Goal: Task Accomplishment & Management: Complete application form

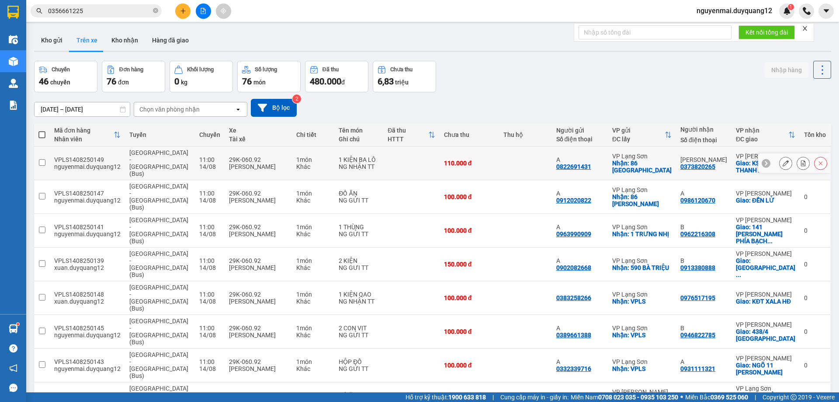
click at [797, 160] on button at bounding box center [803, 163] width 12 height 15
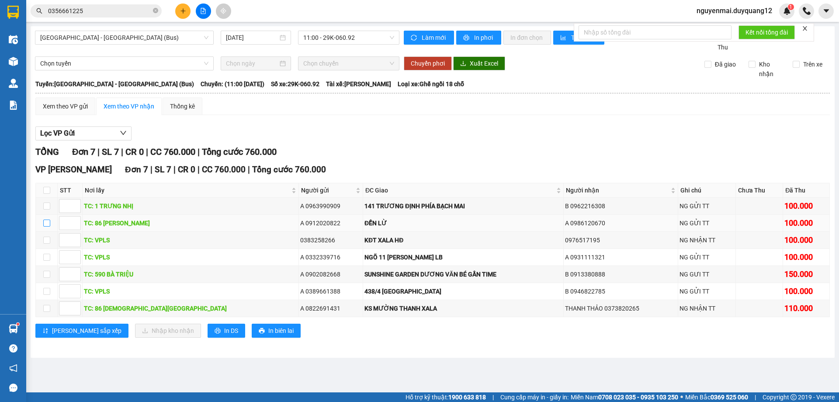
click at [48, 226] on input "checkbox" at bounding box center [46, 222] width 7 height 7
checkbox input "true"
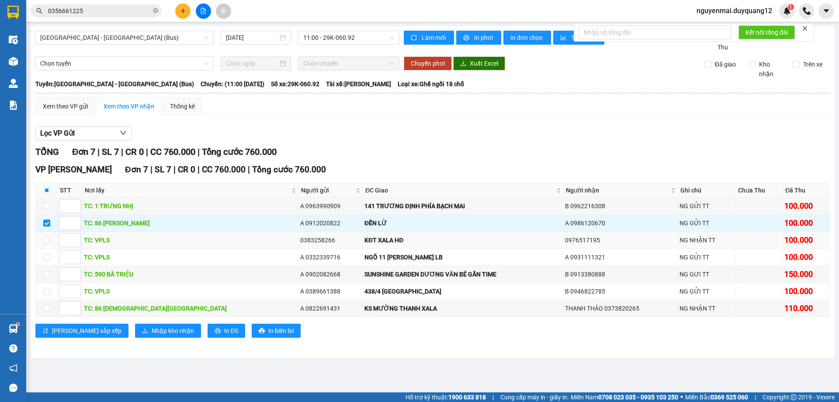
click at [42, 249] on td at bounding box center [47, 240] width 22 height 17
click at [47, 243] on input "checkbox" at bounding box center [46, 239] width 7 height 7
checkbox input "true"
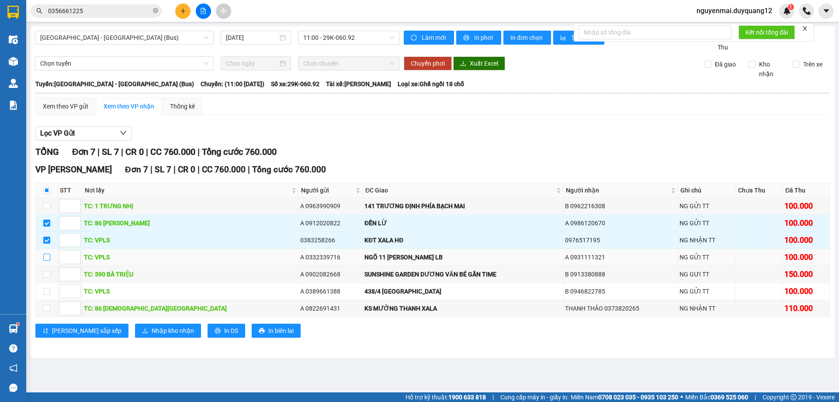
click at [47, 260] on input "checkbox" at bounding box center [46, 256] width 7 height 7
checkbox input "true"
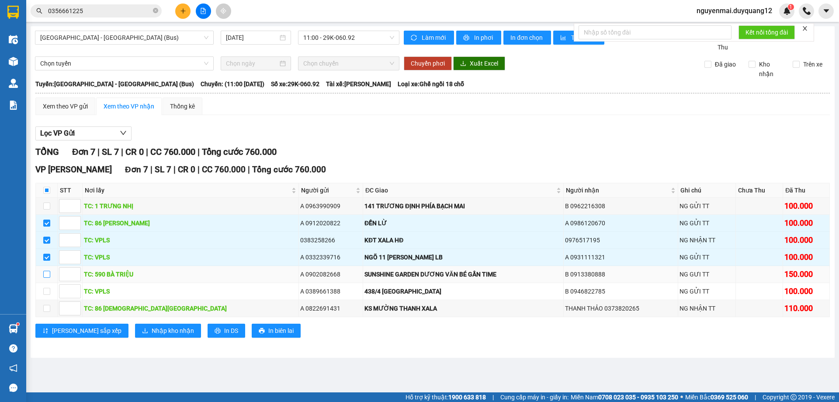
click at [44, 277] on input "checkbox" at bounding box center [46, 273] width 7 height 7
checkbox input "true"
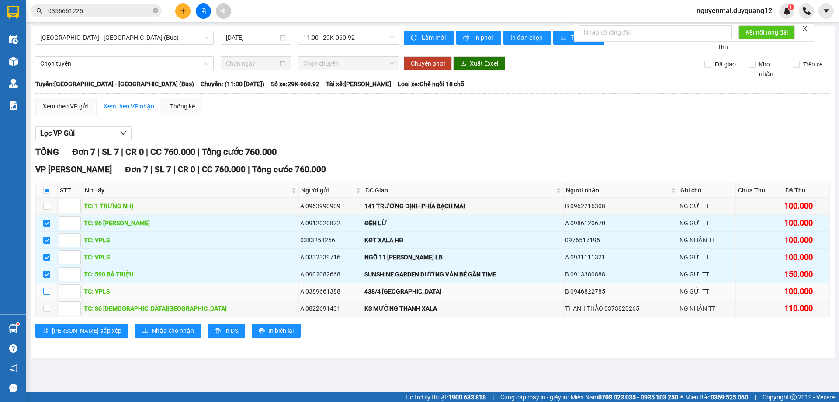
click at [48, 295] on input "checkbox" at bounding box center [46, 291] width 7 height 7
checkbox input "true"
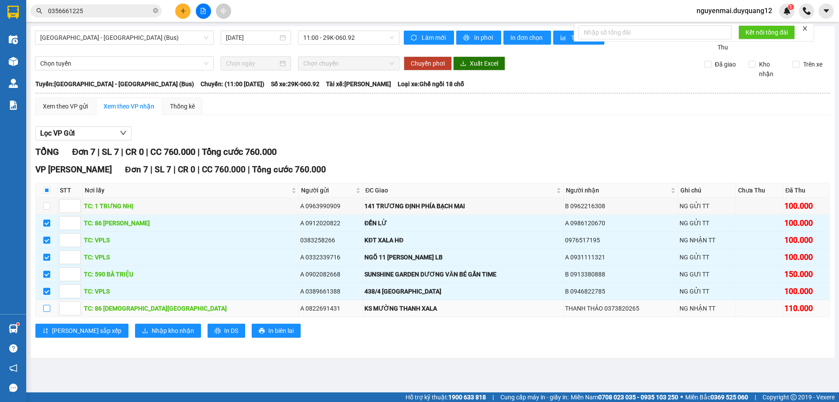
click at [49, 312] on input "checkbox" at bounding box center [46, 308] width 7 height 7
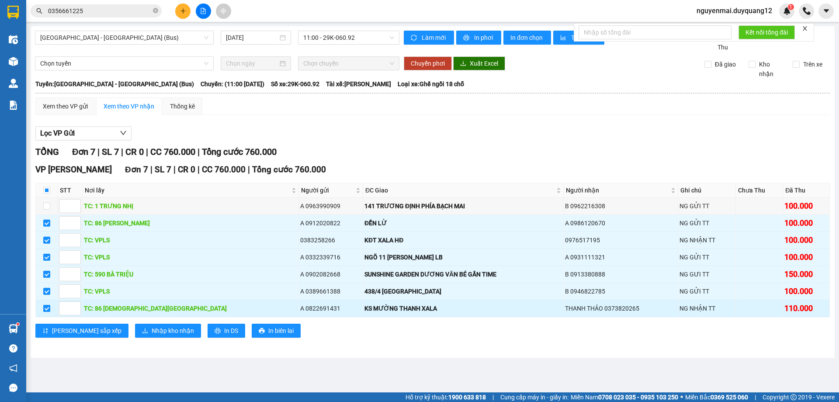
click at [48, 312] on input "checkbox" at bounding box center [46, 308] width 7 height 7
checkbox input "false"
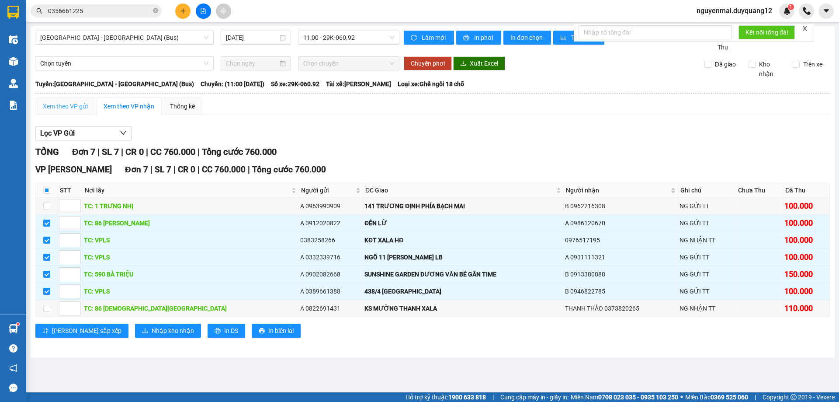
click at [66, 109] on div "Xem theo VP gửi" at bounding box center [65, 105] width 60 height 17
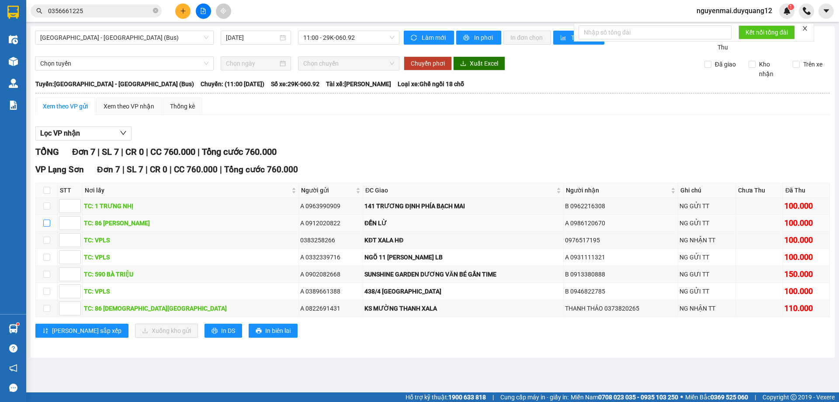
click at [48, 226] on input "checkbox" at bounding box center [46, 222] width 7 height 7
checkbox input "true"
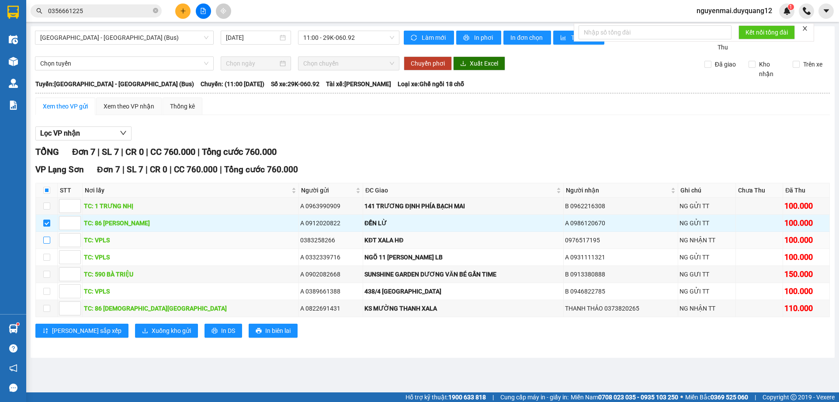
click at [45, 243] on input "checkbox" at bounding box center [46, 239] width 7 height 7
checkbox input "true"
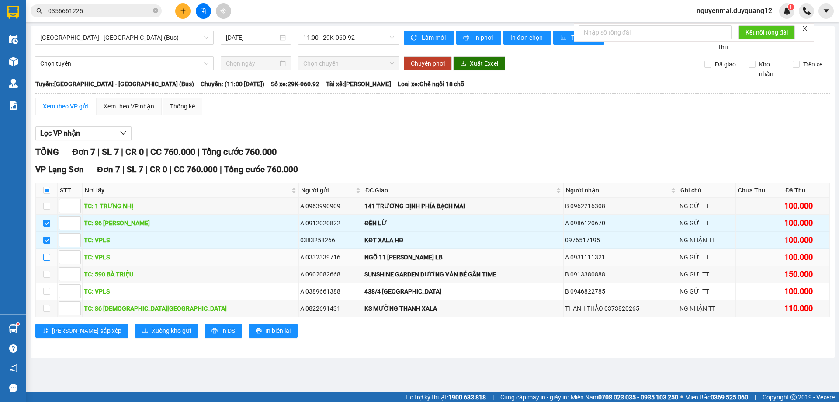
click at [48, 260] on input "checkbox" at bounding box center [46, 256] width 7 height 7
checkbox input "true"
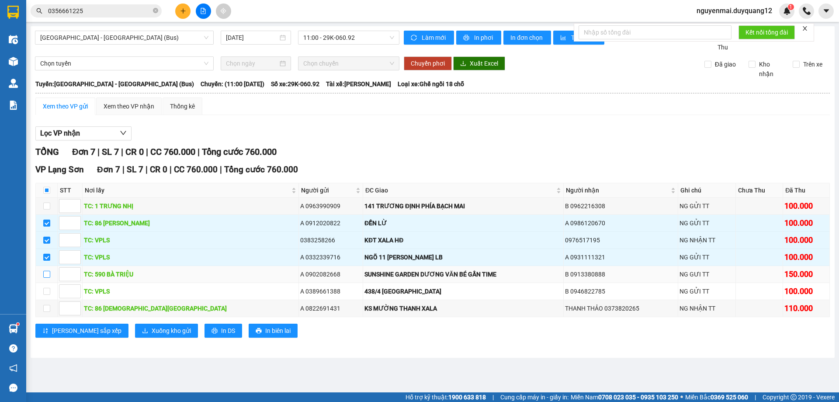
click at [50, 277] on input "checkbox" at bounding box center [46, 273] width 7 height 7
checkbox input "true"
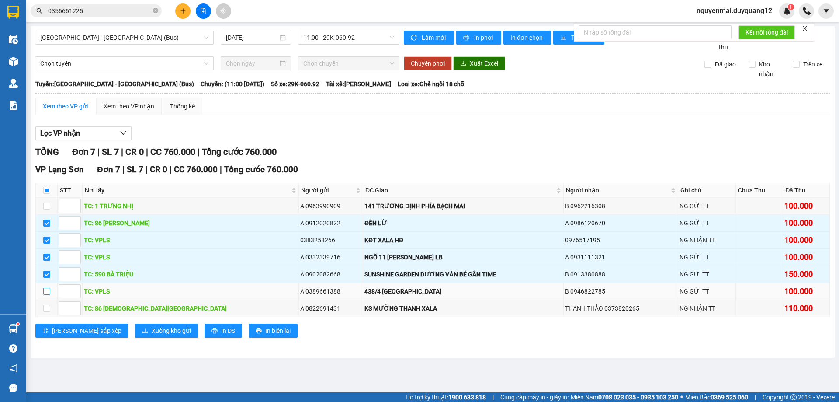
click at [48, 295] on input "checkbox" at bounding box center [46, 291] width 7 height 7
checkbox input "true"
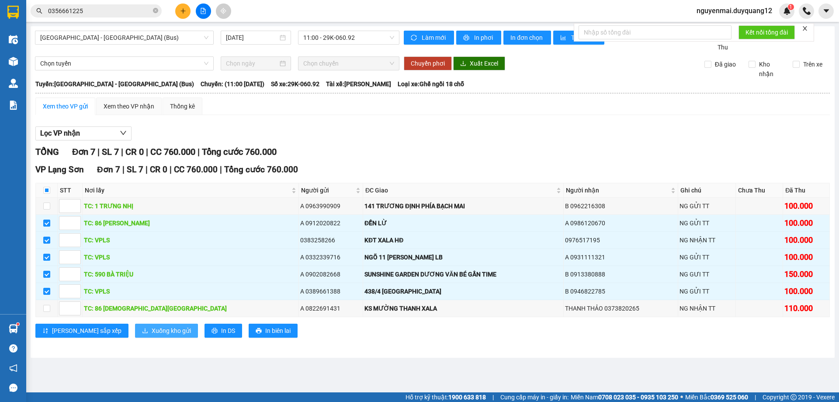
click at [152, 335] on span "Xuống kho gửi" at bounding box center [171, 331] width 39 height 10
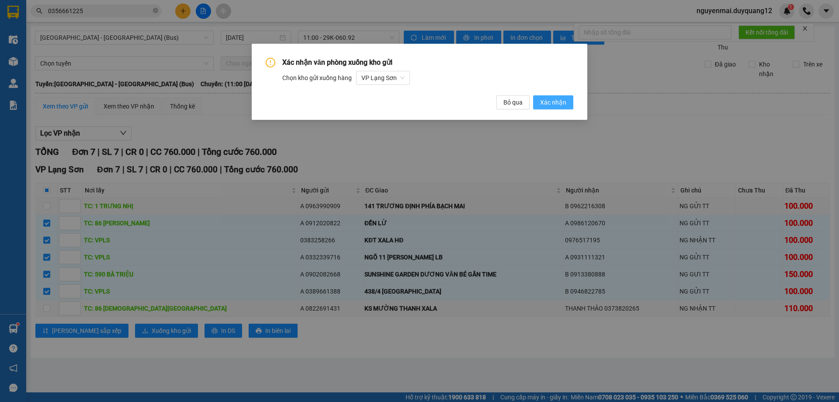
click at [551, 101] on span "Xác nhận" at bounding box center [553, 102] width 26 height 10
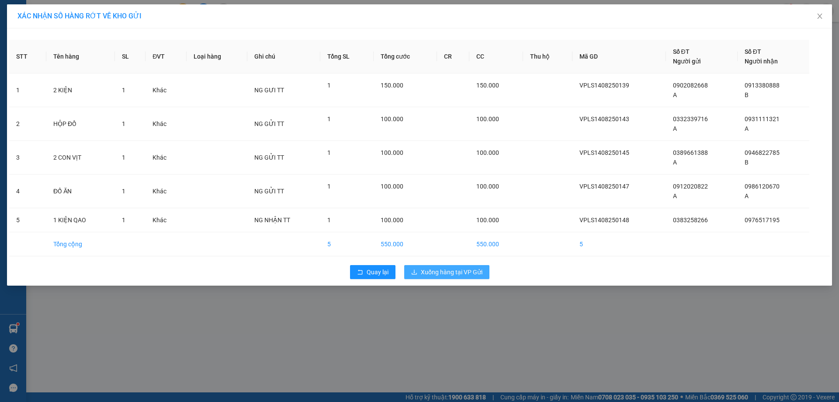
click at [438, 270] on span "Xuống hàng tại VP Gửi" at bounding box center [452, 272] width 62 height 10
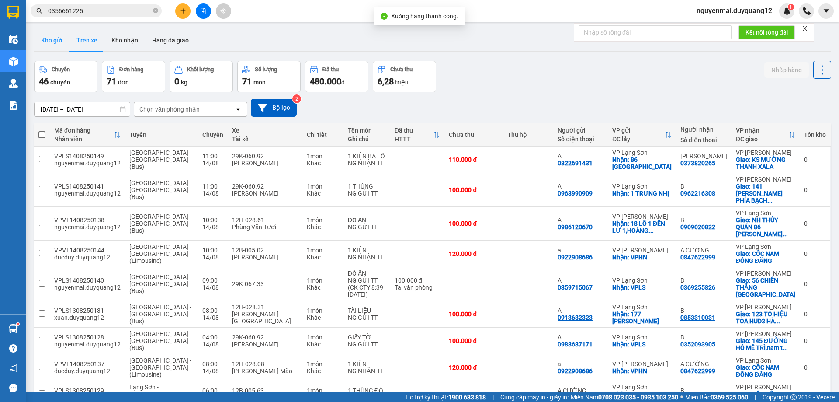
click at [57, 38] on button "Kho gửi" at bounding box center [51, 40] width 35 height 21
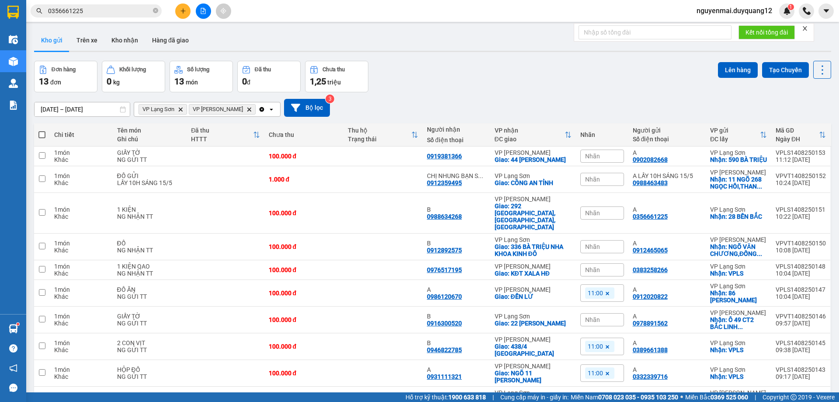
click at [103, 14] on input "0356661225" at bounding box center [99, 11] width 103 height 10
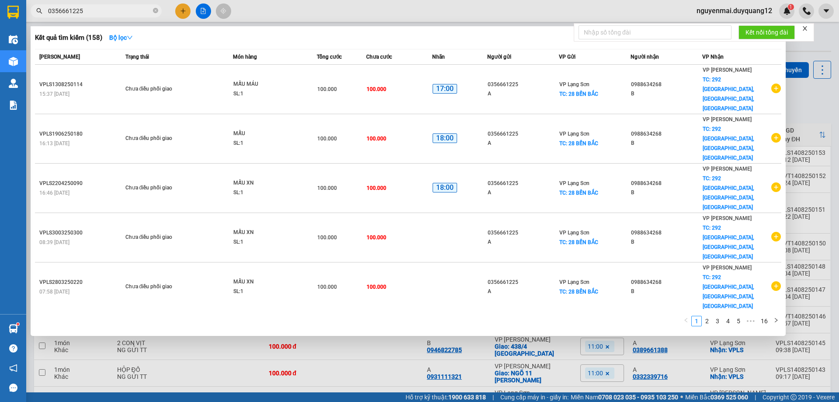
click at [103, 14] on input "0356661225" at bounding box center [99, 11] width 103 height 10
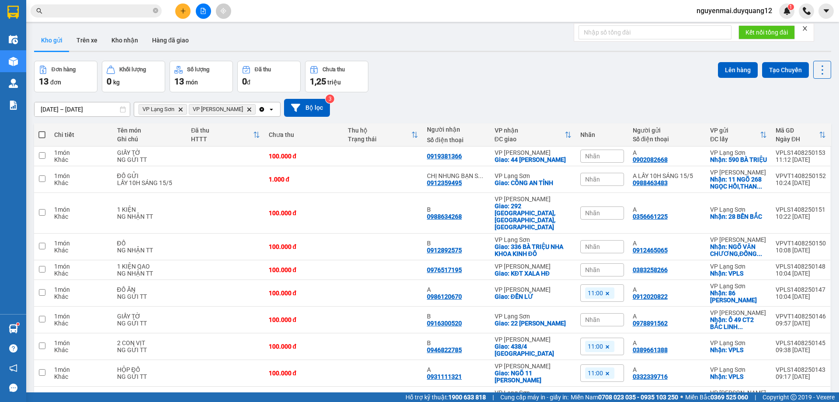
paste input "0972672904"
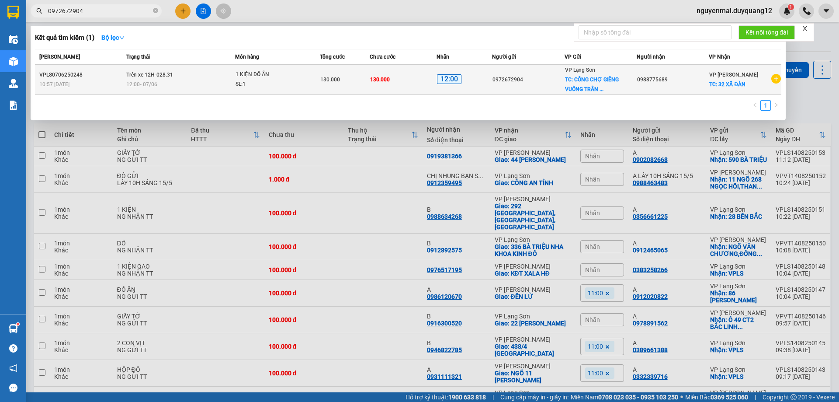
type input "0972672904"
click at [777, 78] on icon "plus-circle" at bounding box center [776, 79] width 10 height 10
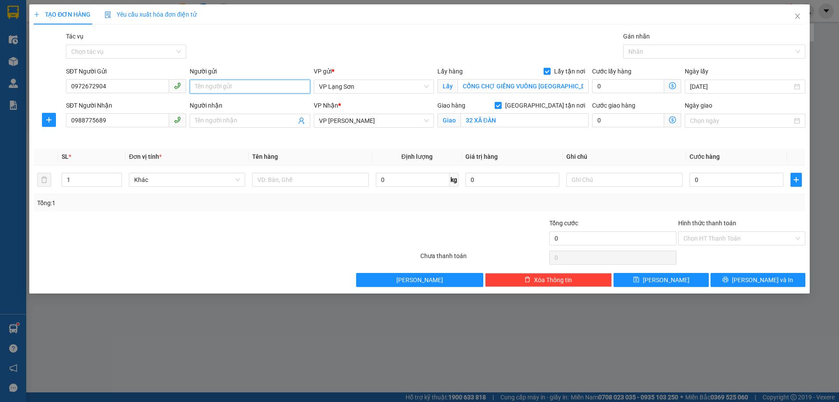
click at [269, 91] on input "Người gửi" at bounding box center [250, 87] width 120 height 14
type input "A"
click at [248, 118] on input "Người nhận" at bounding box center [245, 121] width 101 height 10
type input "B"
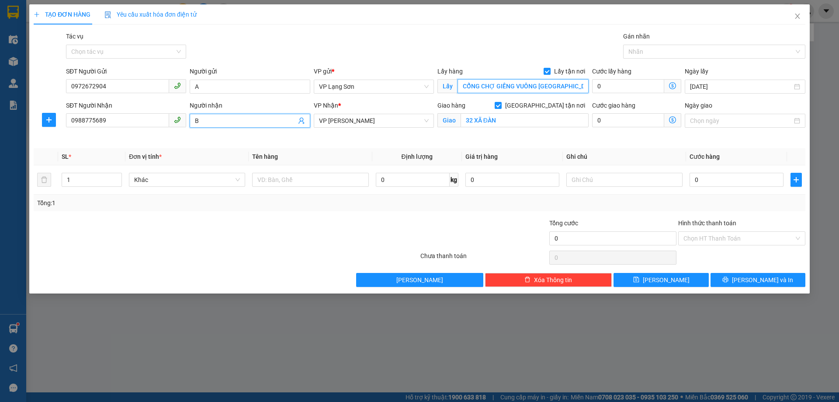
click at [536, 84] on input "CỔNG CHỢ GIẾNG VUÔNG TRẦN ĐĂNG NINH" at bounding box center [523, 86] width 131 height 14
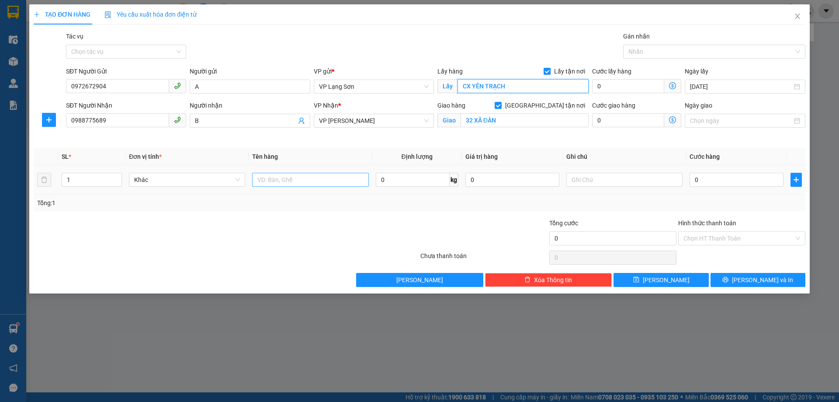
type input "CX YÊN TRẠCH"
click at [341, 175] on input "text" at bounding box center [310, 180] width 116 height 14
type input "D"
type input "ĐỒ ĂN"
click at [580, 180] on input "text" at bounding box center [624, 180] width 116 height 14
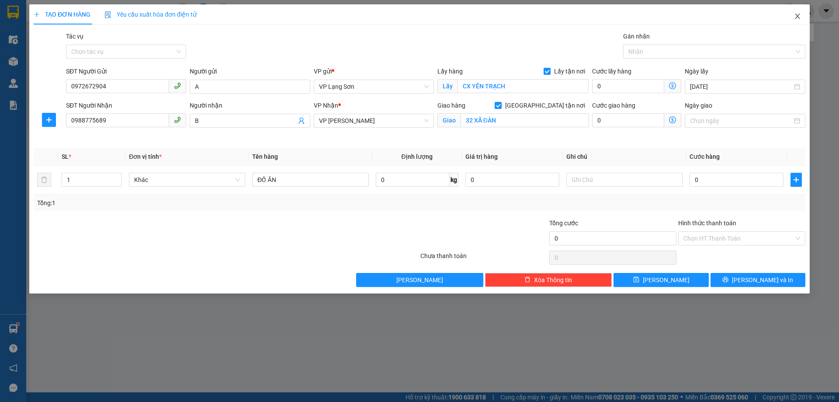
click at [797, 17] on icon "close" at bounding box center [797, 16] width 5 height 5
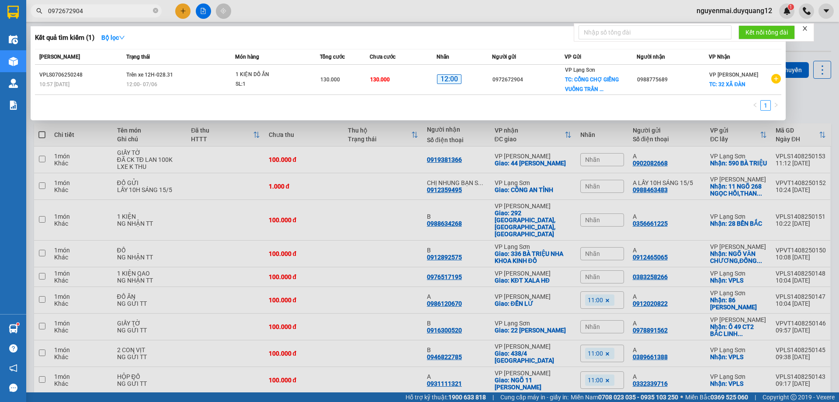
click at [816, 99] on div at bounding box center [419, 201] width 839 height 402
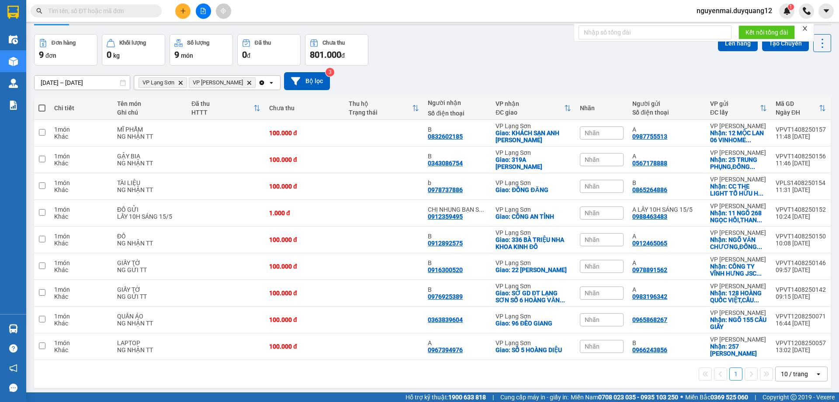
scroll to position [40, 0]
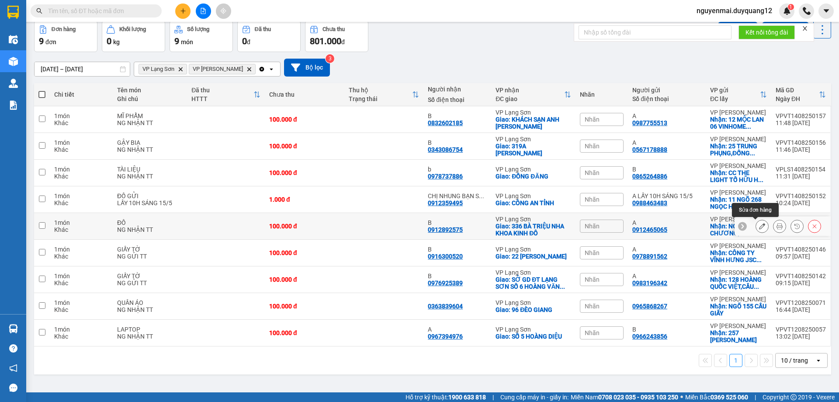
click at [759, 223] on icon at bounding box center [762, 226] width 6 height 6
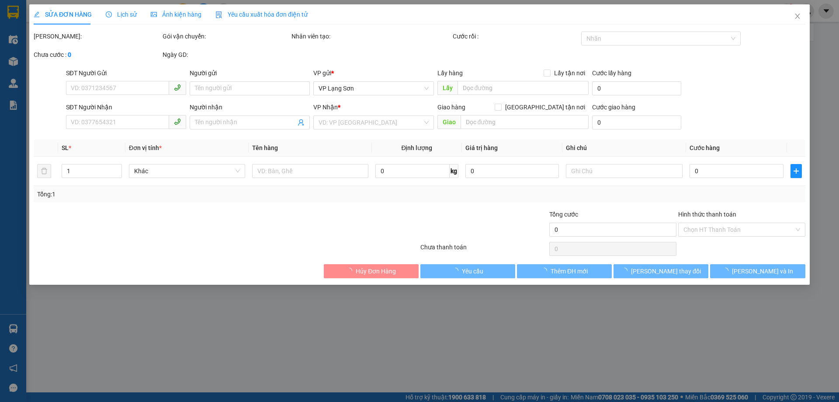
type input "0912465065"
type input "A"
checkbox input "true"
type input "NGÕ VĂN CHƯƠNG,ĐỐNG ĐA,[GEOGRAPHIC_DATA]"
type input "0912892575"
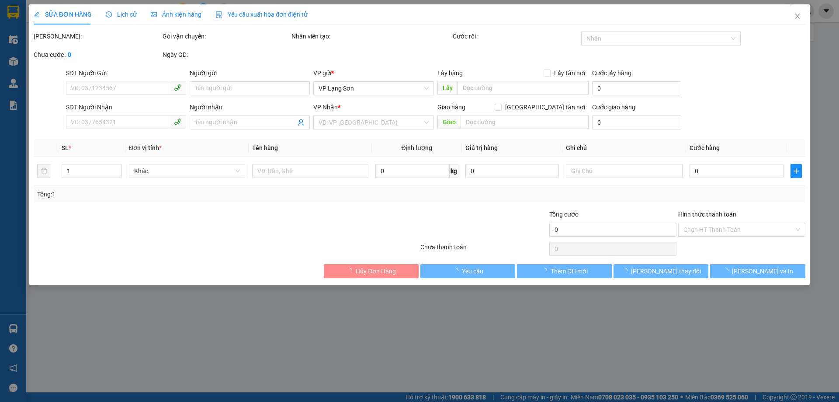
type input "B"
checkbox input "true"
type input "336 BÀ TRIỆU NHA KHOA KINH ĐÔ"
type input "130.000"
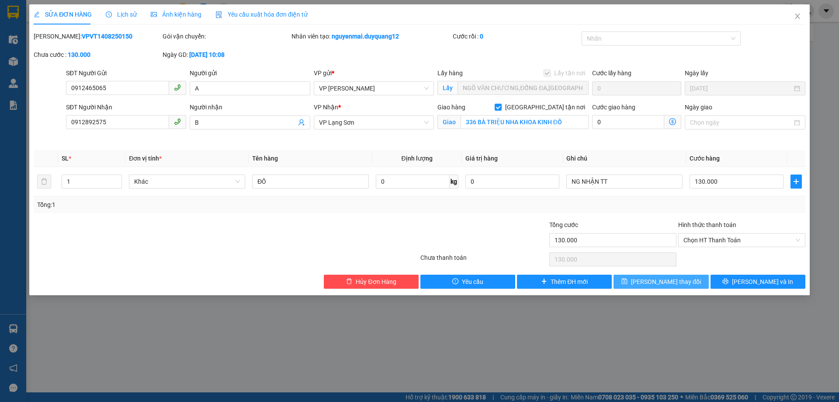
click at [673, 280] on span "[PERSON_NAME] thay đổi" at bounding box center [666, 282] width 70 height 10
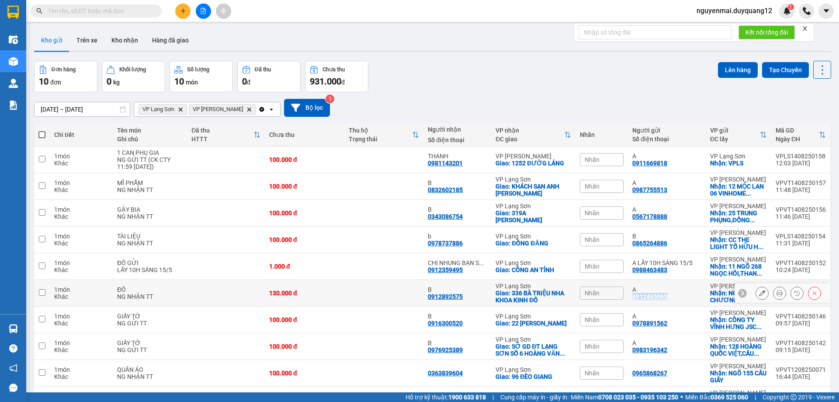
drag, startPoint x: 629, startPoint y: 298, endPoint x: 668, endPoint y: 295, distance: 39.1
click at [668, 295] on div "A 0912465065" at bounding box center [666, 293] width 69 height 14
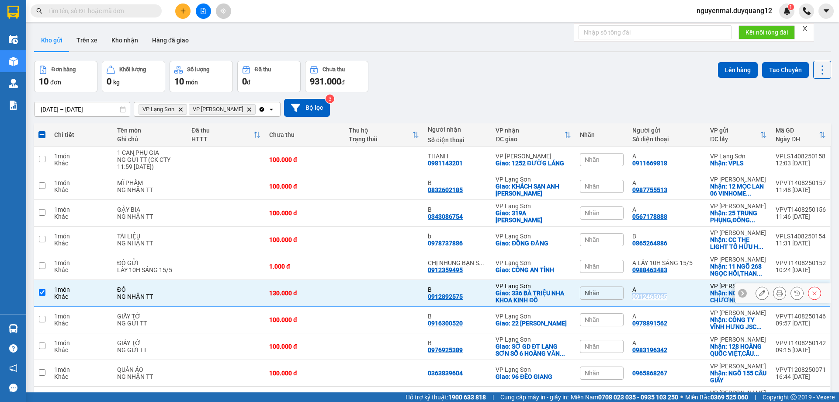
copy div "0912465065"
click at [45, 293] on td at bounding box center [42, 293] width 16 height 27
checkbox input "false"
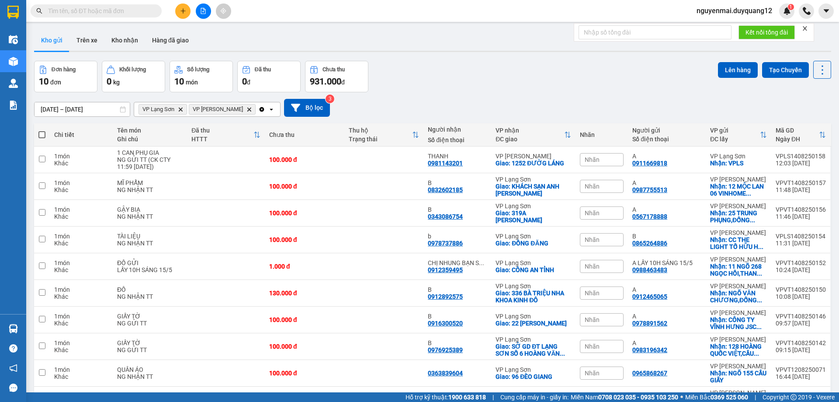
click at [495, 95] on div "[DATE] – [DATE] Press the down arrow key to interact with the calendar and sele…" at bounding box center [432, 107] width 797 height 31
click at [568, 96] on div "[DATE] – [DATE] Press the down arrow key to interact with the calendar and sele…" at bounding box center [432, 107] width 797 height 31
click at [180, 11] on icon "plus" at bounding box center [183, 11] width 6 height 6
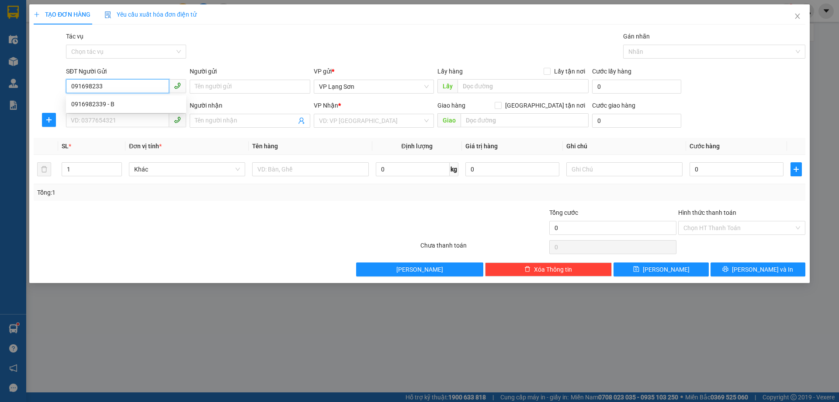
type input "0916982339"
click at [101, 104] on div "0916982339 - B" at bounding box center [126, 104] width 110 height 10
type input "B"
checkbox input "true"
type input "3D [PERSON_NAME]"
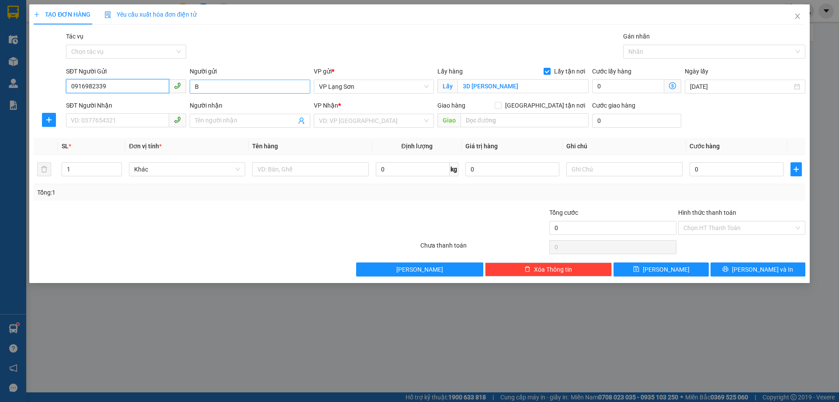
type input "0916982339"
click at [234, 85] on input "B" at bounding box center [250, 87] width 120 height 14
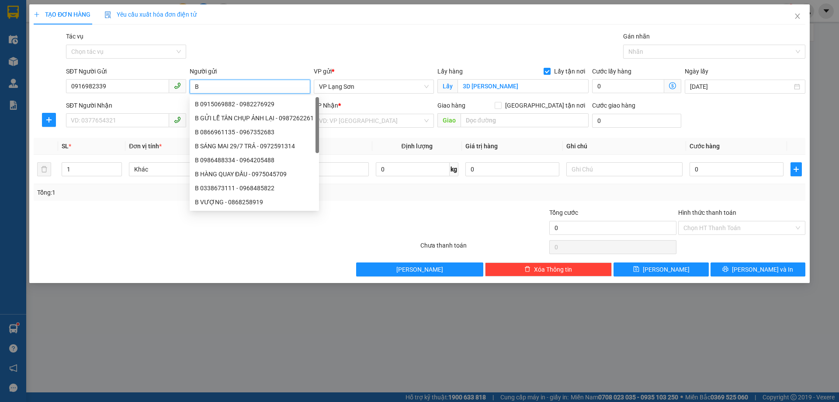
paste input "0916891292"
type input "B 0916891292"
click at [270, 49] on div "Tác vụ Chọn tác vụ Gán nhãn Nhãn" at bounding box center [435, 46] width 743 height 31
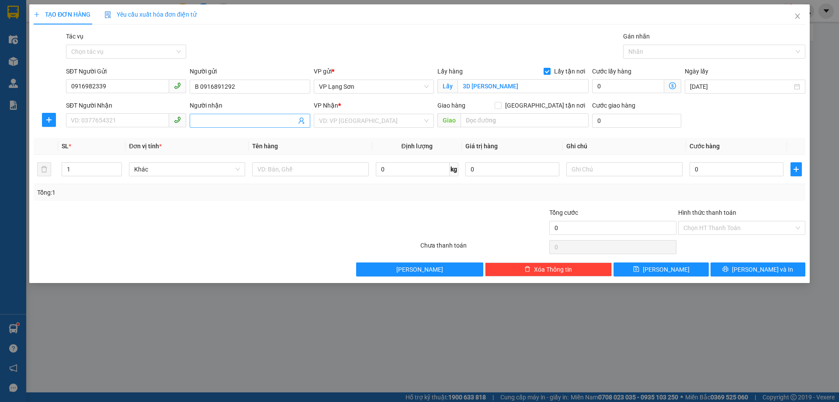
click at [275, 117] on input "Người nhận" at bounding box center [245, 121] width 101 height 10
type input "A"
click at [499, 118] on input "text" at bounding box center [525, 120] width 128 height 14
click at [426, 85] on span "VP Lạng Sơn" at bounding box center [374, 86] width 110 height 13
type input "29 [PERSON_NAME]"
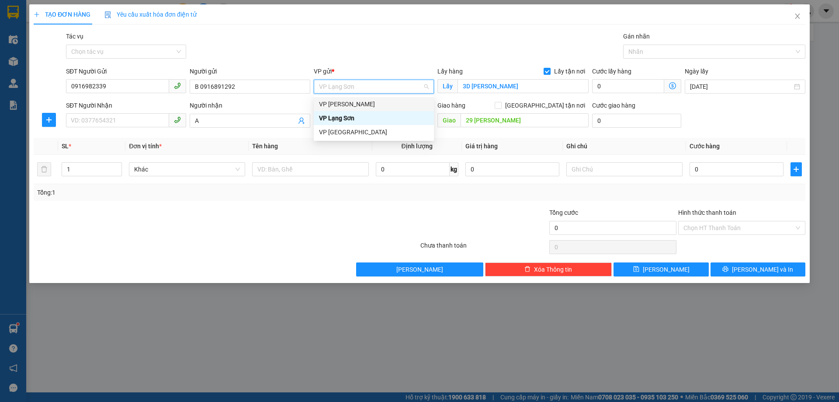
click at [396, 102] on div "VP [PERSON_NAME]" at bounding box center [374, 104] width 110 height 10
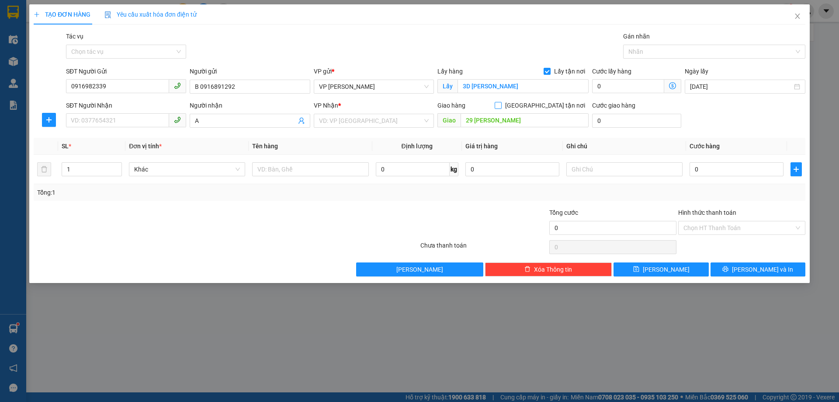
click at [501, 104] on input "[GEOGRAPHIC_DATA] tận nơi" at bounding box center [498, 105] width 6 height 6
checkbox input "true"
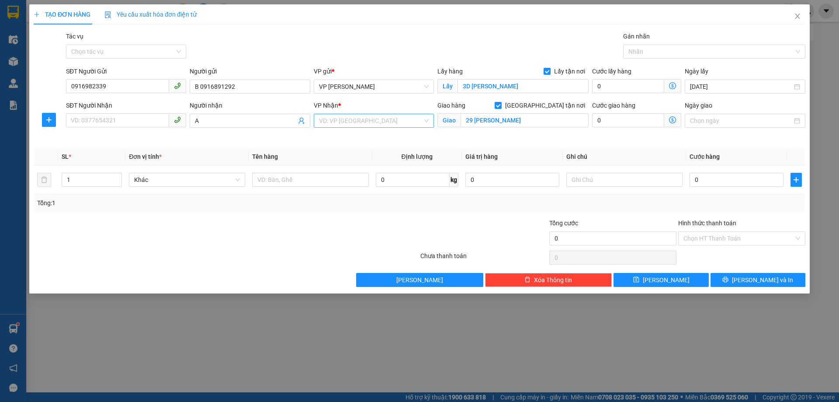
click at [426, 120] on div "VD: VP [GEOGRAPHIC_DATA]" at bounding box center [374, 121] width 120 height 14
click at [368, 151] on div "VP Lạng Sơn" at bounding box center [374, 152] width 110 height 10
click at [107, 124] on input "SĐT Người Nhận" at bounding box center [117, 120] width 103 height 14
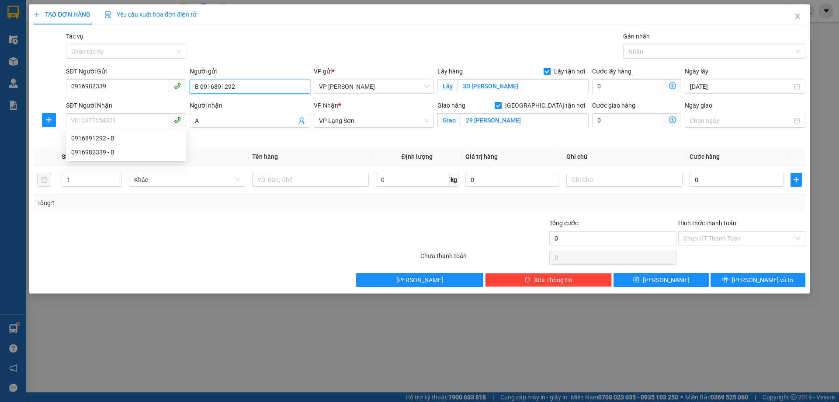
click at [213, 87] on input "B 0916891292" at bounding box center [250, 87] width 120 height 14
type input "B"
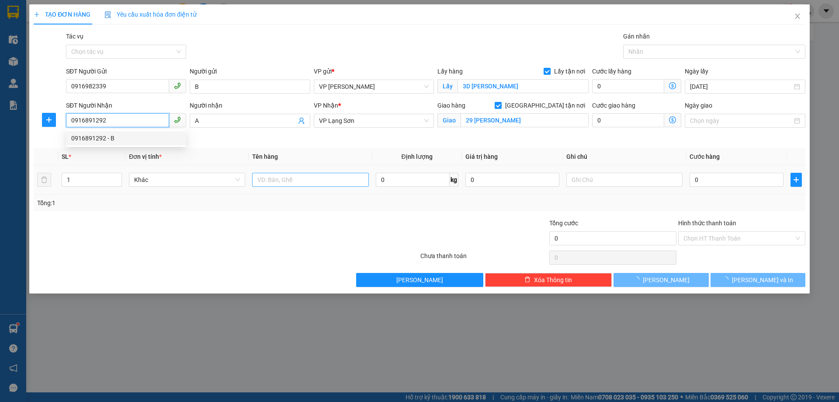
type input "0916891292"
click at [277, 180] on input "text" at bounding box center [310, 180] width 116 height 14
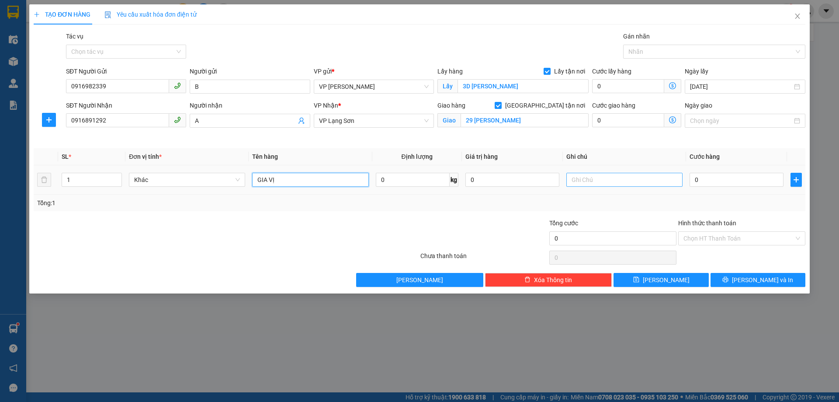
type input "GIA VỊ"
click at [576, 173] on input "text" at bounding box center [624, 180] width 116 height 14
type input "NG NHẬN TT"
click at [705, 175] on input "0" at bounding box center [737, 180] width 94 height 14
type input "1"
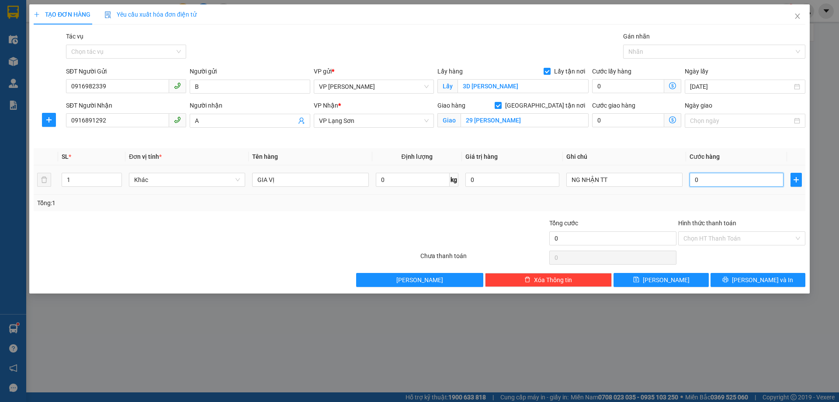
type input "1"
type input "10"
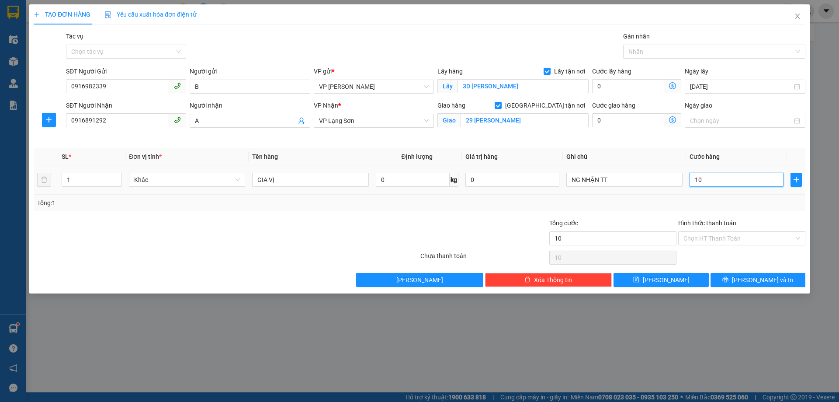
type input "100"
type input "1.000"
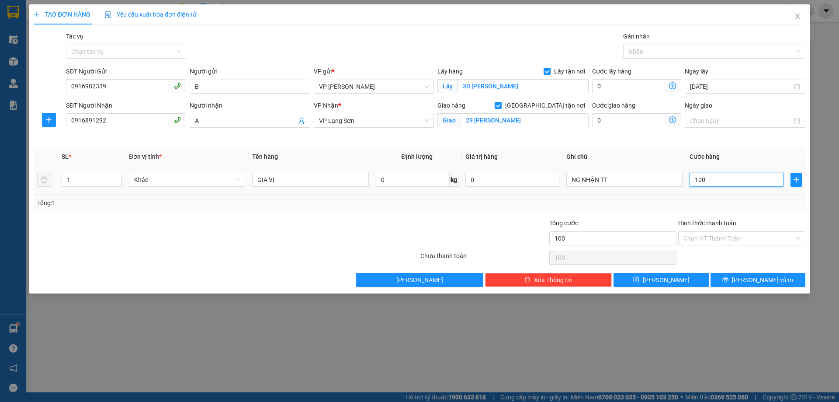
type input "1.000"
type input "10.000"
type input "100.000"
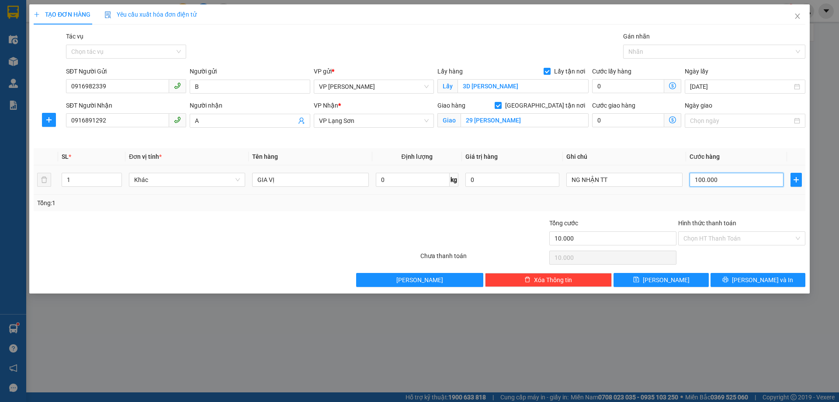
type input "100.000"
click at [671, 281] on button "[PERSON_NAME]" at bounding box center [661, 280] width 95 height 14
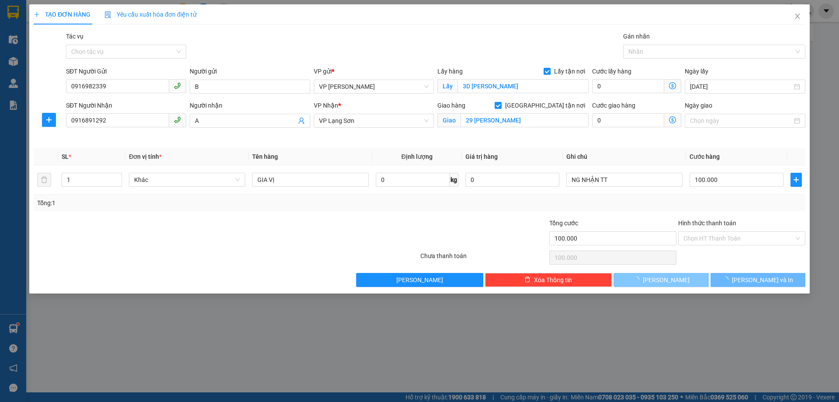
checkbox input "false"
type input "0"
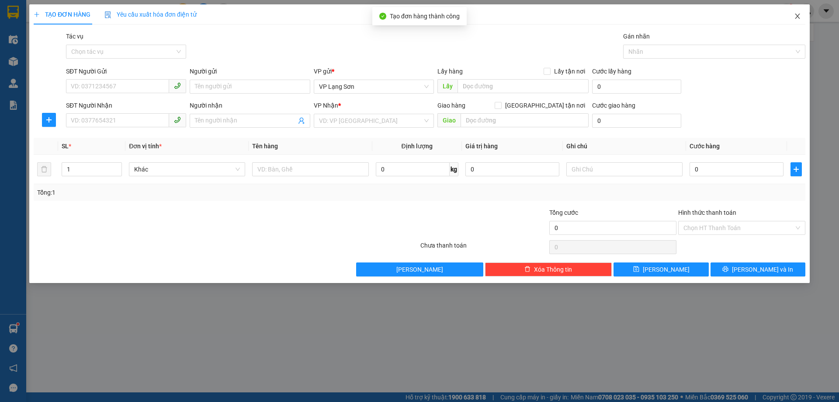
click at [796, 18] on icon "close" at bounding box center [797, 16] width 5 height 5
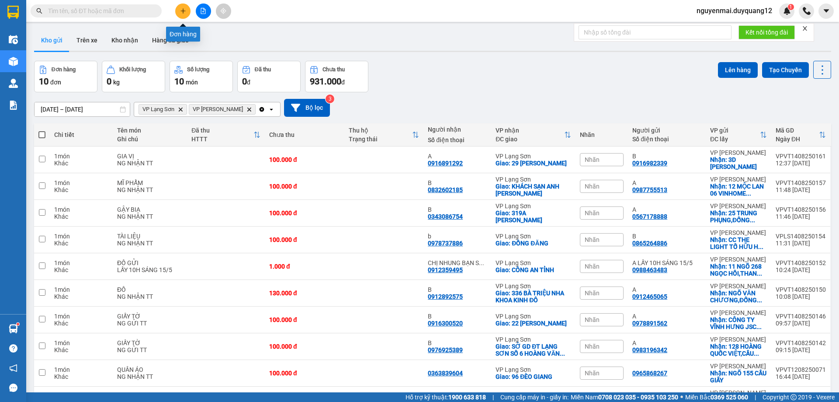
click at [182, 10] on icon "plus" at bounding box center [183, 11] width 6 height 6
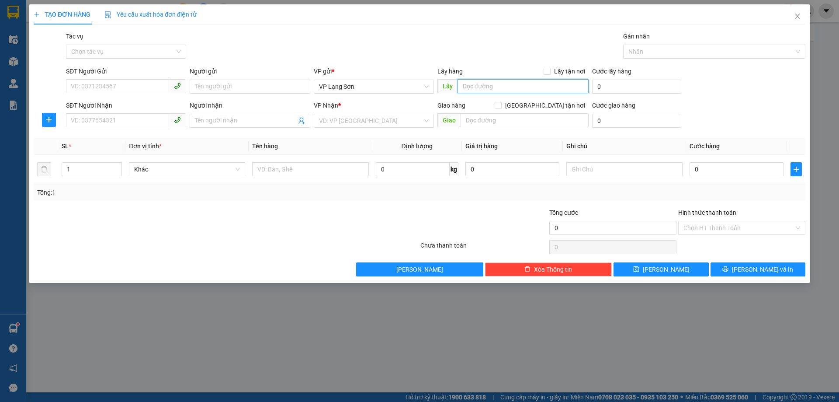
click at [503, 87] on input "text" at bounding box center [523, 86] width 131 height 14
click at [426, 86] on span "VP Lạng Sơn" at bounding box center [374, 86] width 110 height 13
type input "44 NHÂN HÒA NHÂN CHÍNH"
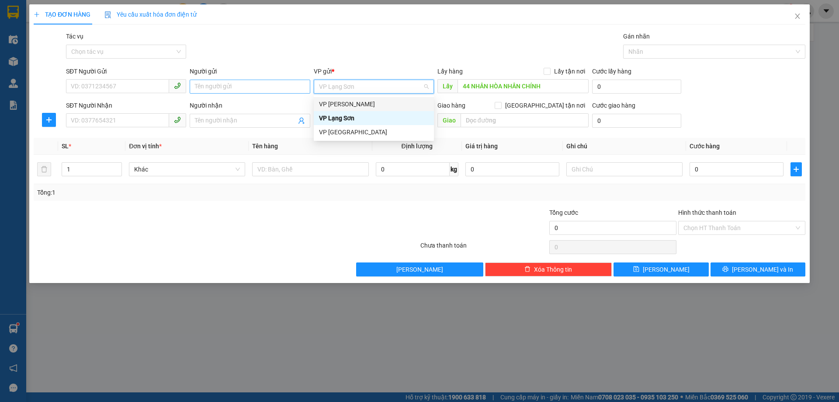
drag, startPoint x: 383, startPoint y: 101, endPoint x: 232, endPoint y: 93, distance: 151.4
click at [383, 101] on div "VP [PERSON_NAME]" at bounding box center [374, 104] width 110 height 10
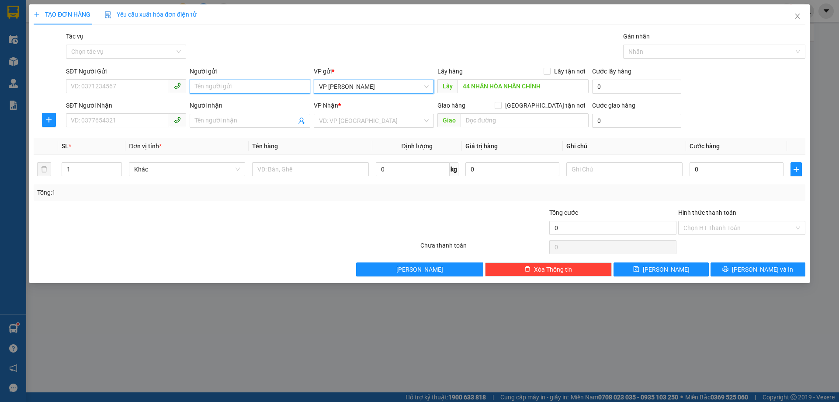
click at [218, 90] on input "Người gửi" at bounding box center [250, 87] width 120 height 14
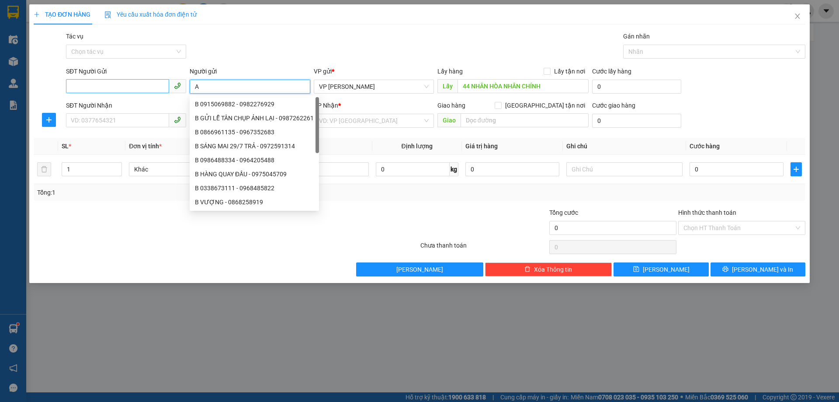
type input "A"
click at [105, 88] on input "SĐT Người Gửi" at bounding box center [117, 86] width 103 height 14
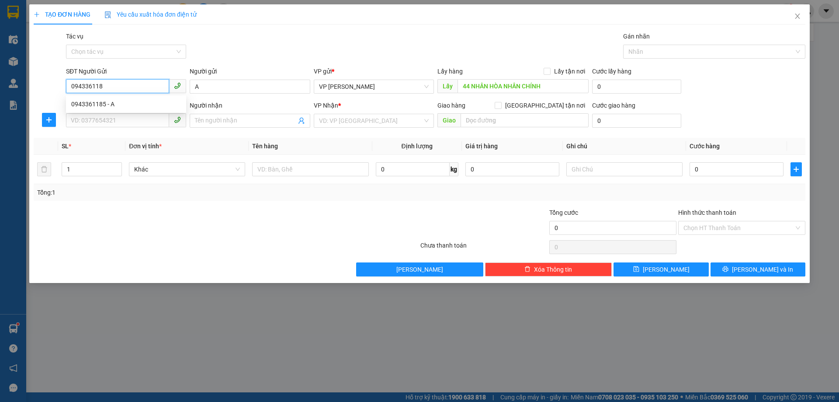
type input "0943361185"
click at [107, 100] on div "0943361185 - A" at bounding box center [126, 104] width 110 height 10
checkbox input "true"
type input "44 NHÂN HÒA,[GEOGRAPHIC_DATA],[GEOGRAPHIC_DATA]"
type input "0943361185"
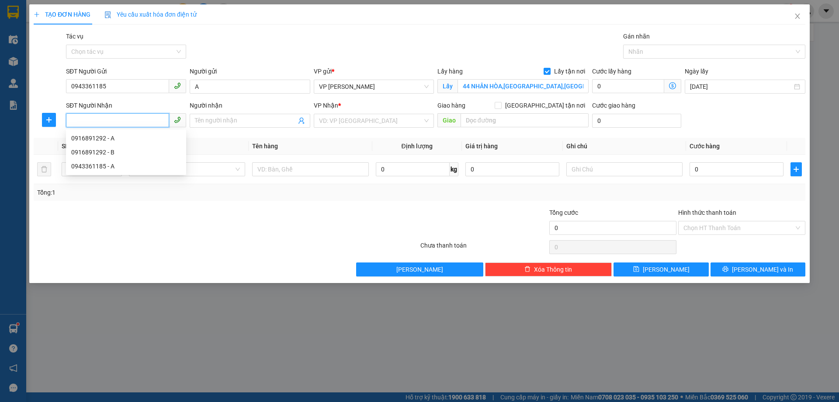
paste input "0916891292"
click at [426, 120] on div "VD: VP [GEOGRAPHIC_DATA]" at bounding box center [374, 121] width 120 height 14
type input "0916891292"
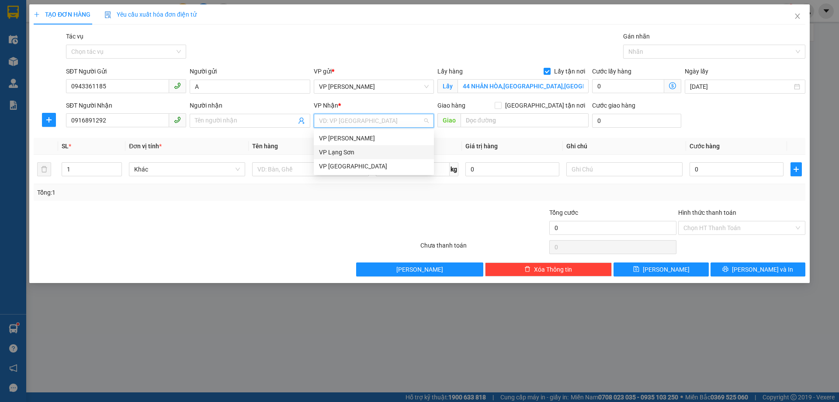
click at [360, 152] on div "VP Lạng Sơn" at bounding box center [374, 152] width 110 height 10
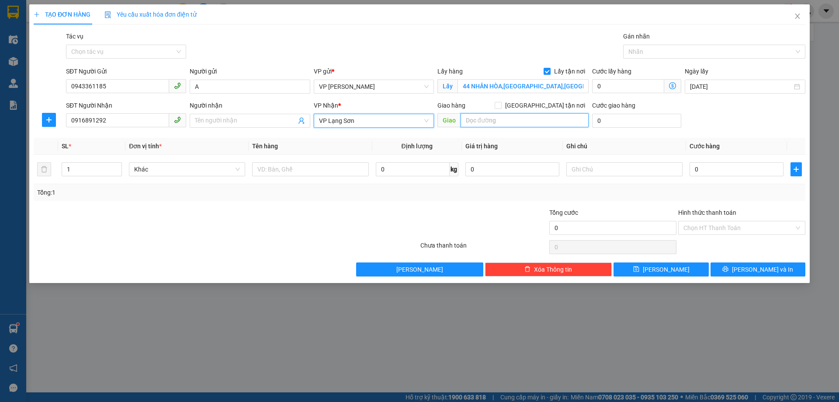
click at [495, 122] on input "text" at bounding box center [525, 120] width 128 height 14
type input "29 [PERSON_NAME]"
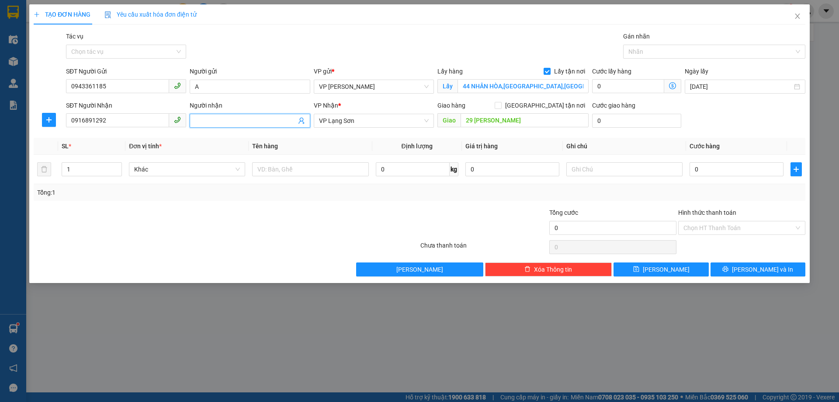
click at [242, 124] on input "Người nhận" at bounding box center [245, 121] width 101 height 10
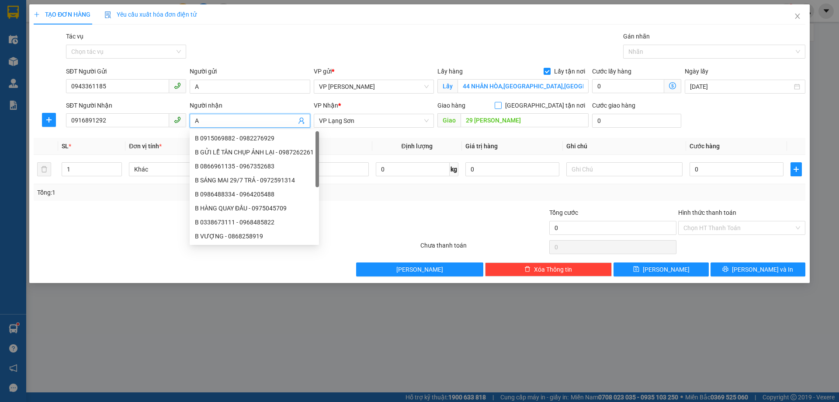
type input "A"
click at [502, 104] on span at bounding box center [498, 105] width 7 height 7
click at [501, 104] on input "[GEOGRAPHIC_DATA] tận nơi" at bounding box center [498, 105] width 6 height 6
checkbox input "true"
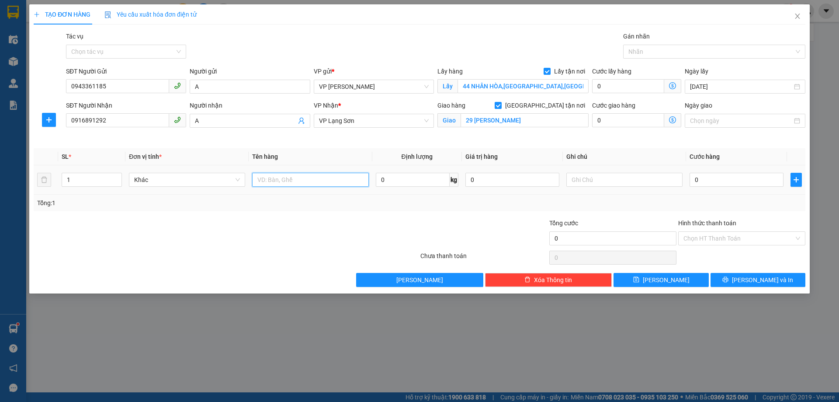
click at [326, 175] on input "text" at bounding box center [310, 180] width 116 height 14
type input "GIA VỊ"
click at [604, 177] on input "text" at bounding box center [624, 180] width 116 height 14
type input "NG NHẬN TT"
click at [711, 177] on input "0" at bounding box center [737, 180] width 94 height 14
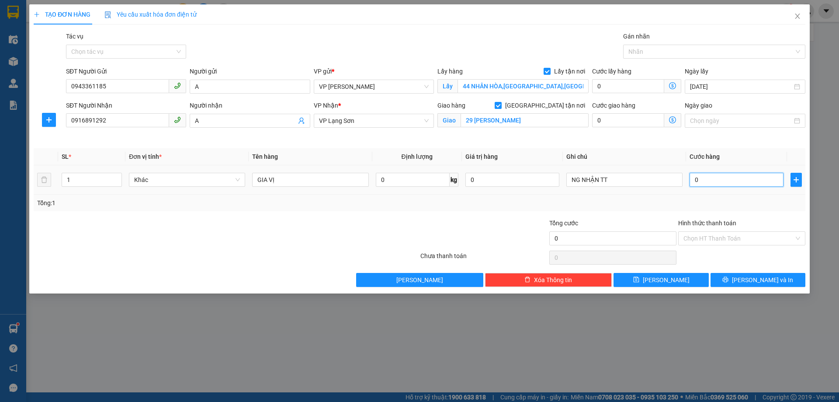
type input "1"
type input "10"
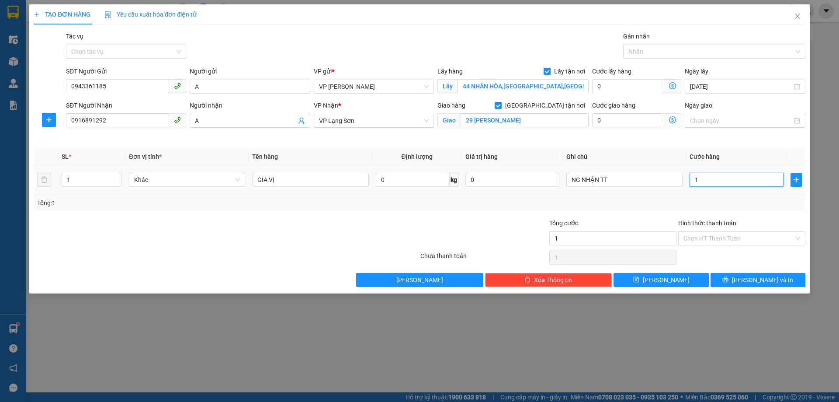
type input "10"
type input "100"
type input "1.000"
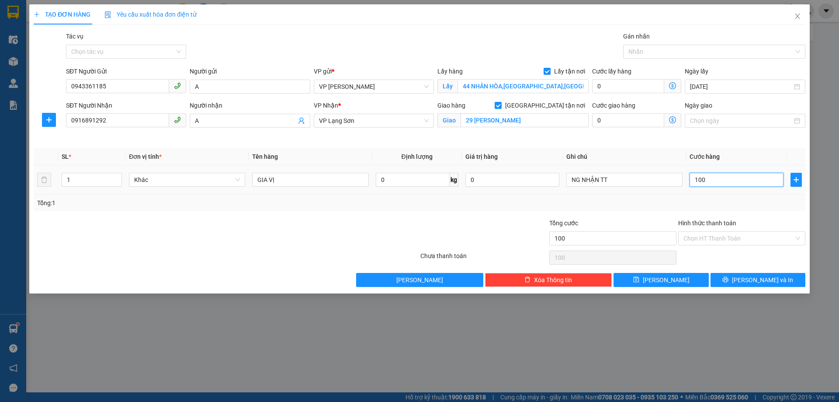
type input "1.000"
type input "10.000"
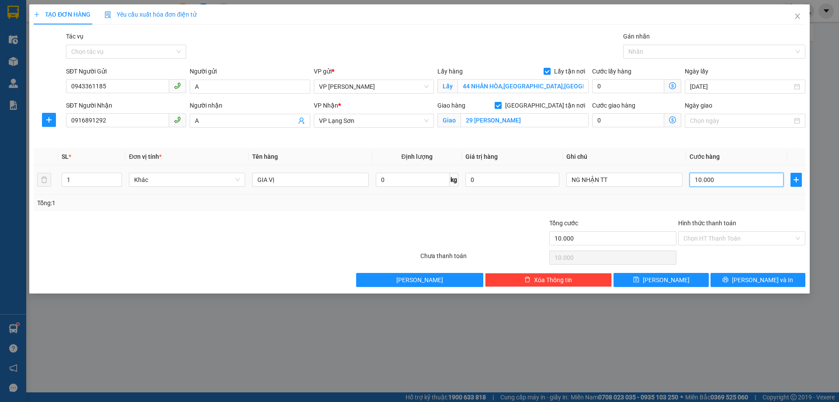
type input "100.000"
click at [666, 284] on span "[PERSON_NAME]" at bounding box center [666, 280] width 47 height 10
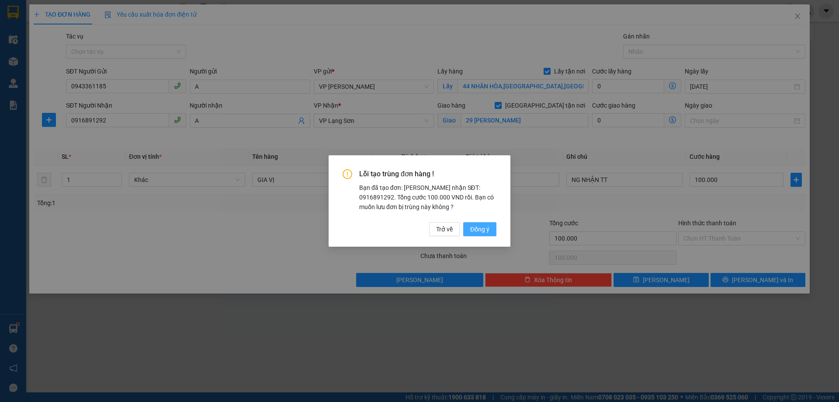
click at [480, 229] on span "Đồng ý" at bounding box center [479, 229] width 19 height 10
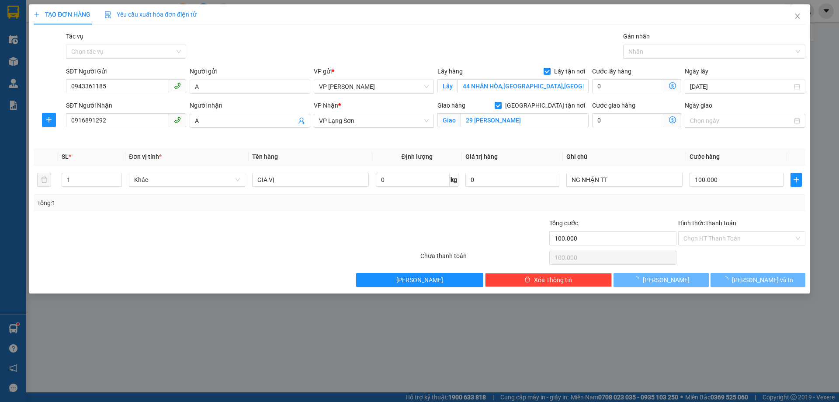
checkbox input "false"
type input "0"
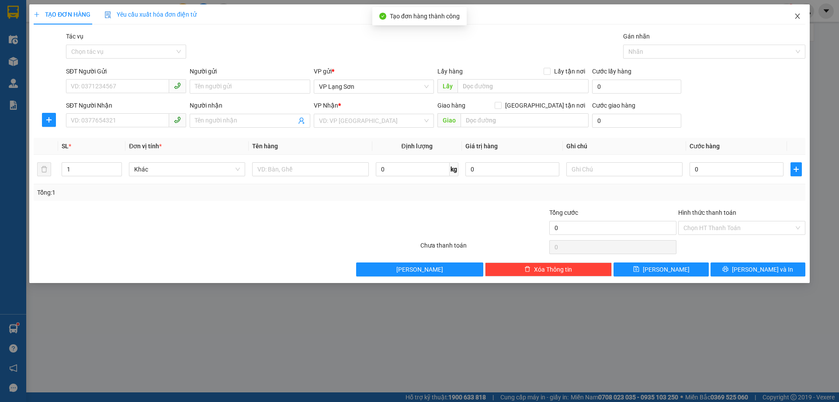
click at [799, 16] on icon "close" at bounding box center [797, 16] width 7 height 7
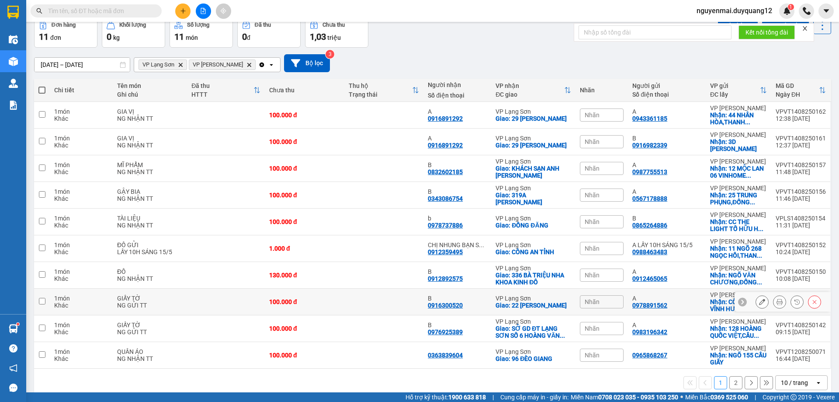
scroll to position [57, 0]
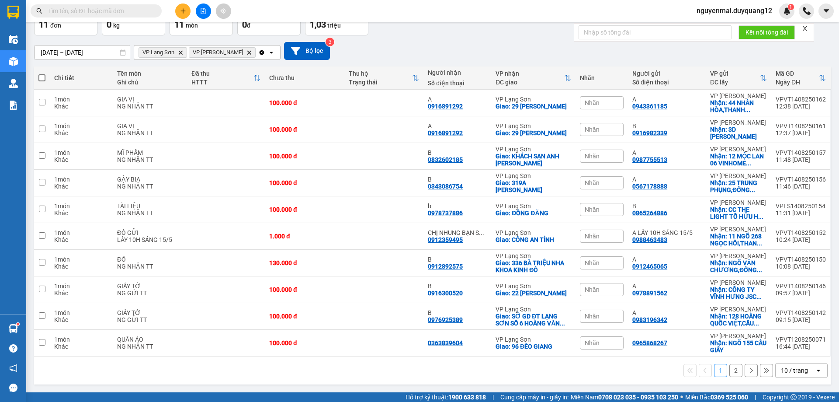
click at [521, 49] on div "[DATE] – [DATE] Press the down arrow key to interact with the calendar and sele…" at bounding box center [432, 51] width 797 height 18
